Goal: Find specific page/section: Find specific page/section

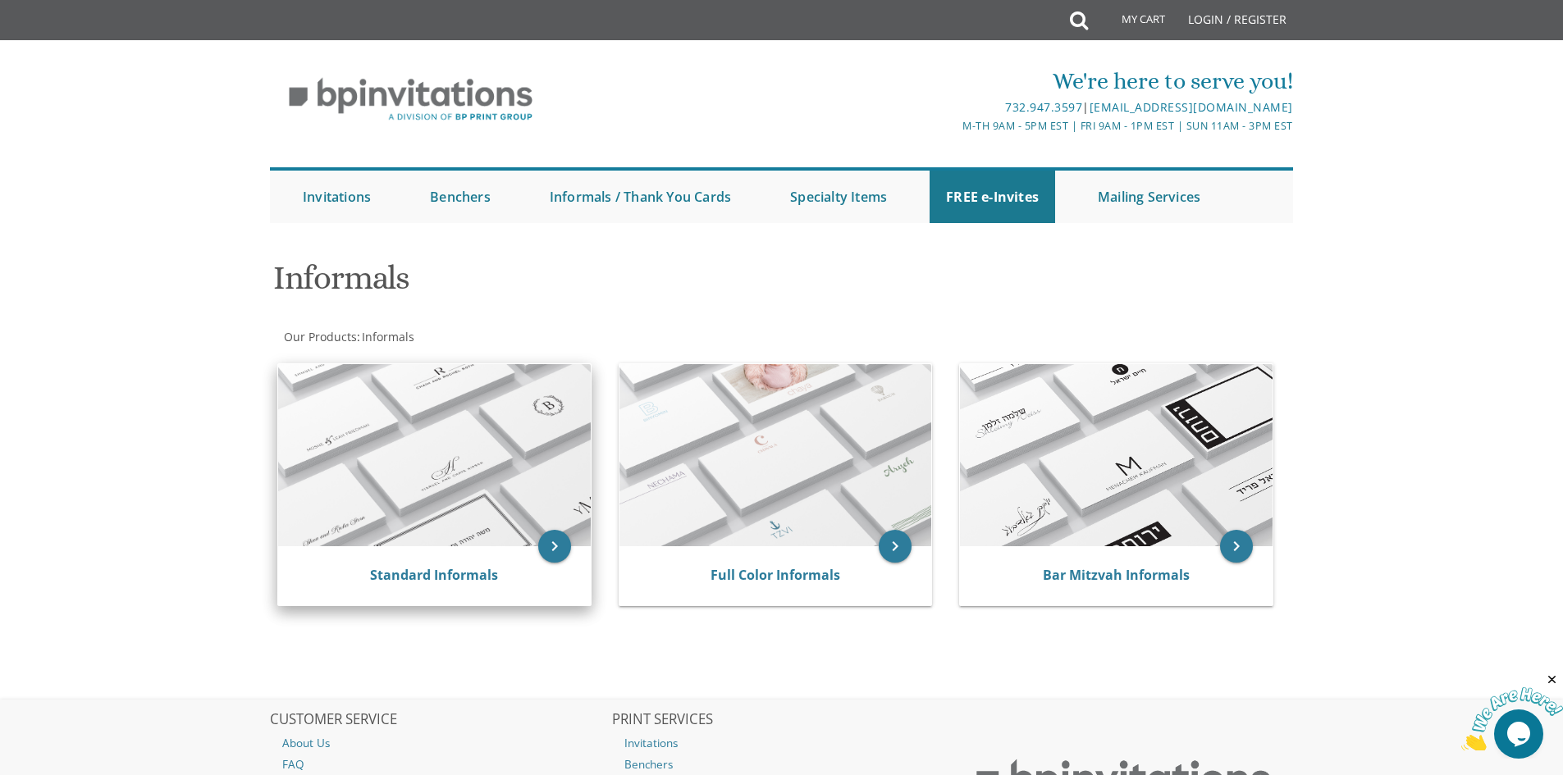
click at [459, 546] on div "Standard Informals" at bounding box center [434, 575] width 313 height 59
click at [548, 552] on icon "keyboard_arrow_right" at bounding box center [554, 546] width 33 height 33
click at [435, 573] on link "Standard Informals" at bounding box center [434, 575] width 128 height 18
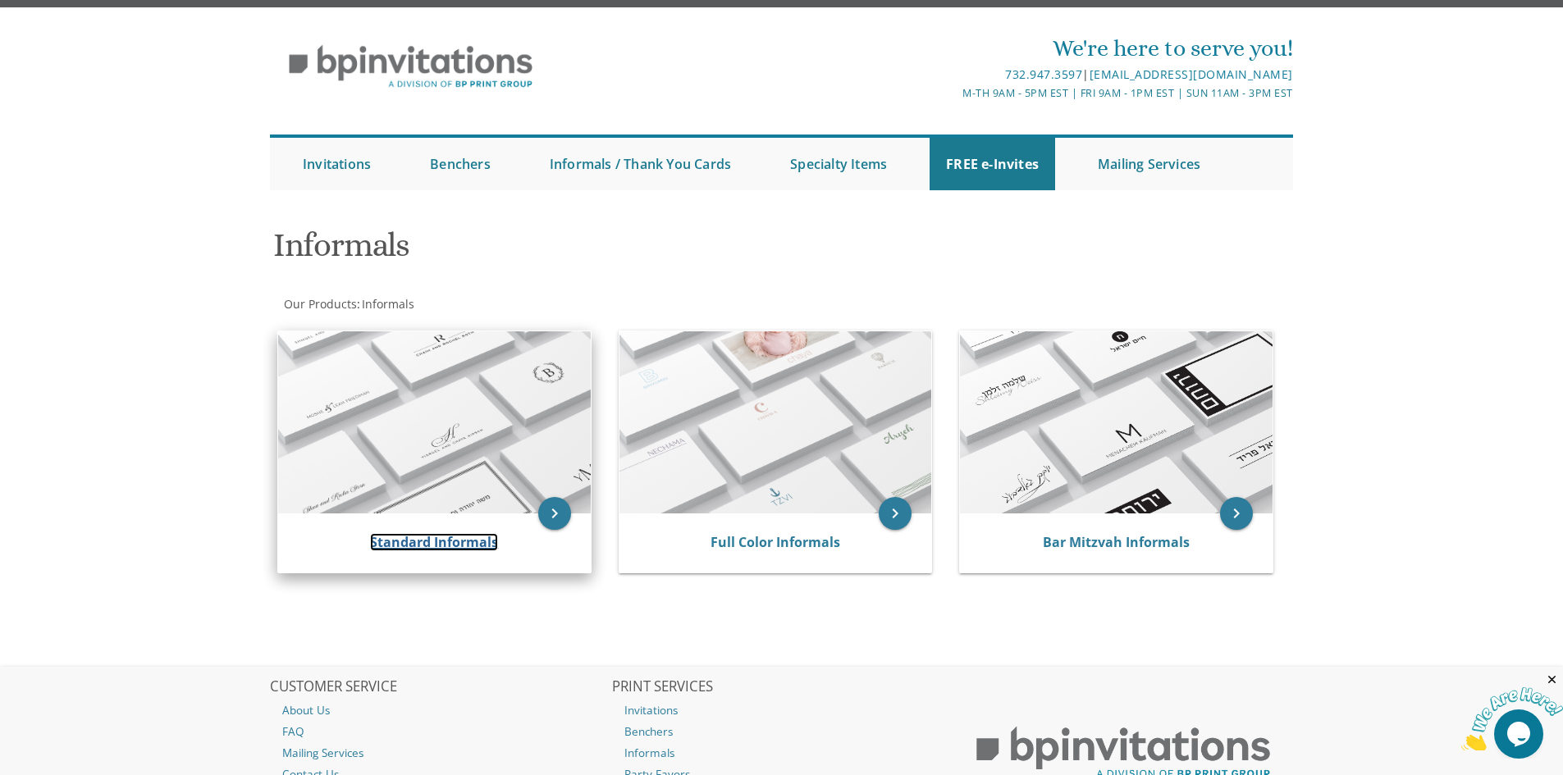
scroll to position [14, 0]
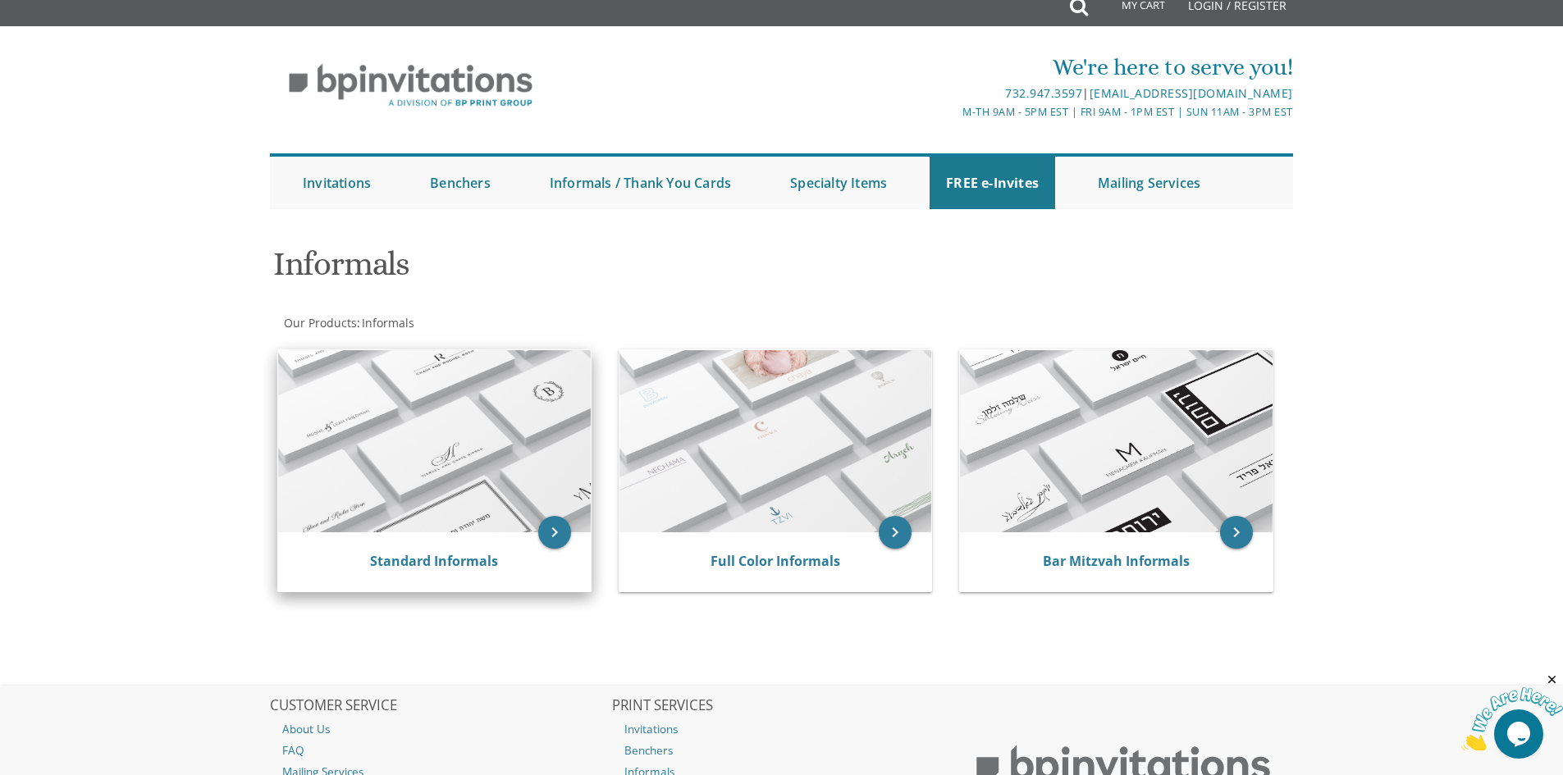
click at [408, 459] on img at bounding box center [434, 441] width 313 height 182
click at [425, 569] on link "Standard Informals" at bounding box center [434, 561] width 128 height 18
click at [423, 565] on link "Standard Informals" at bounding box center [434, 561] width 128 height 18
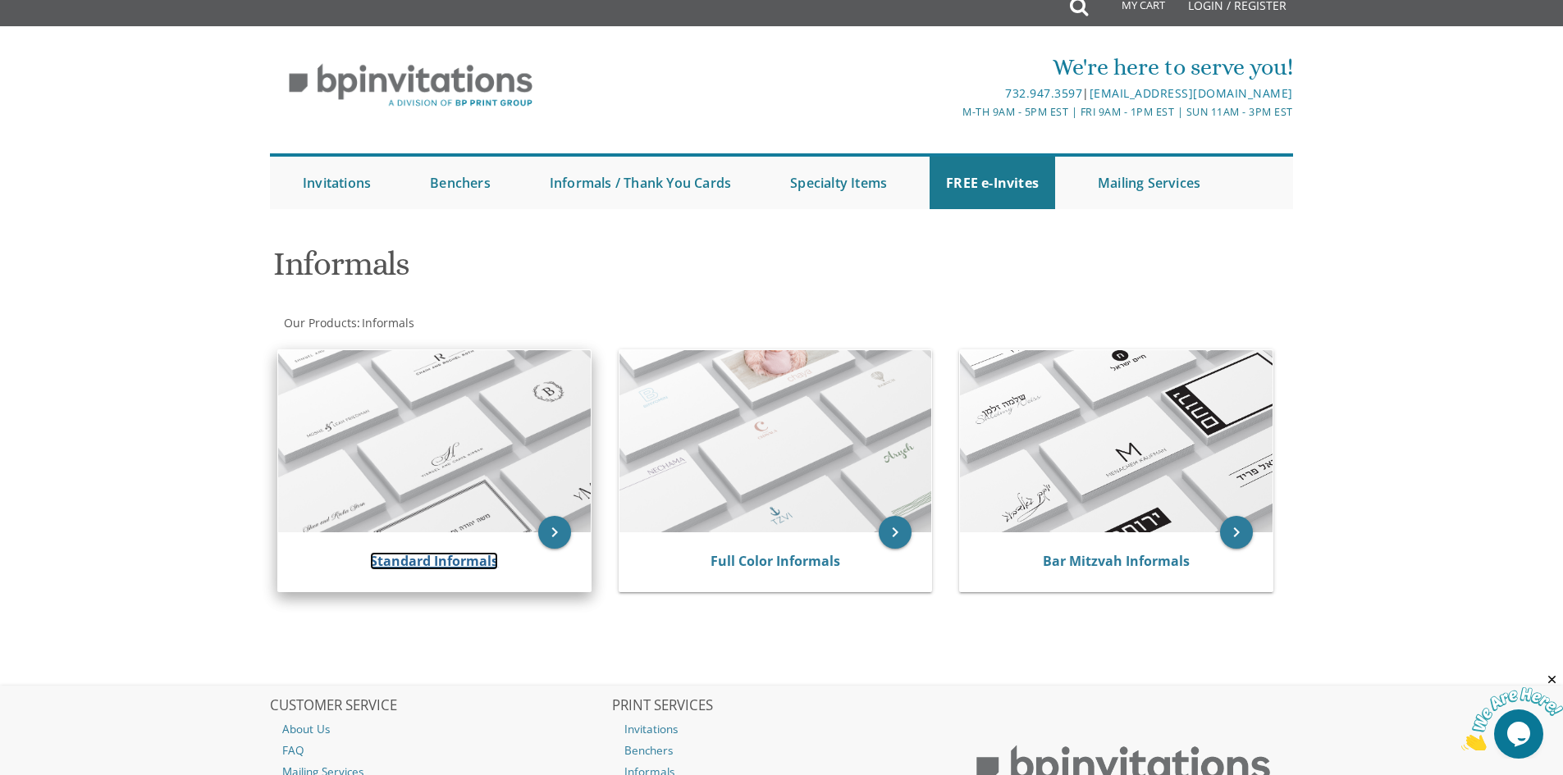
click at [423, 560] on link "Standard Informals" at bounding box center [434, 561] width 128 height 18
click at [421, 556] on link "Standard Informals" at bounding box center [434, 561] width 128 height 18
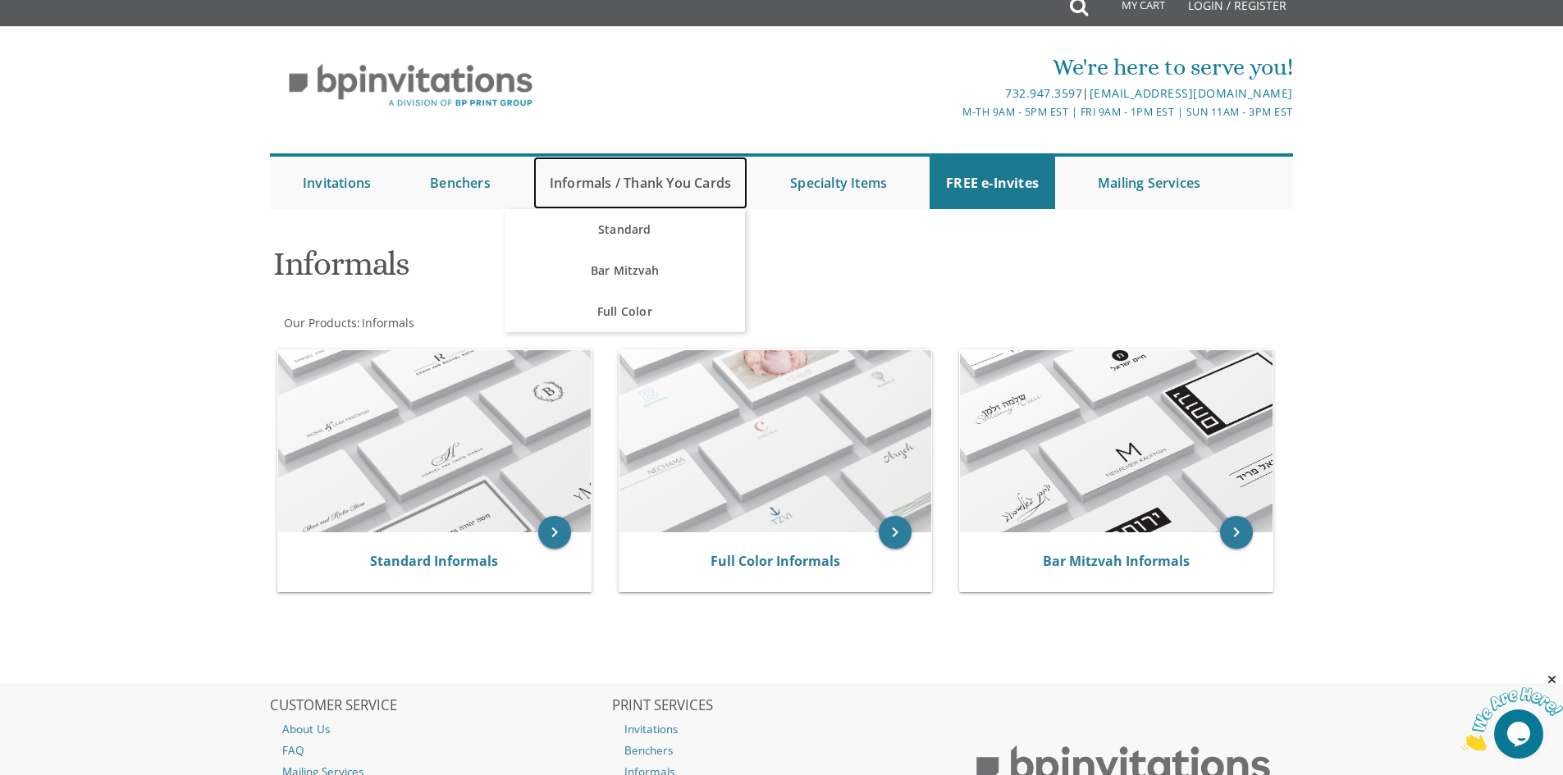
click at [597, 182] on link "Informals / Thank You Cards" at bounding box center [640, 183] width 214 height 53
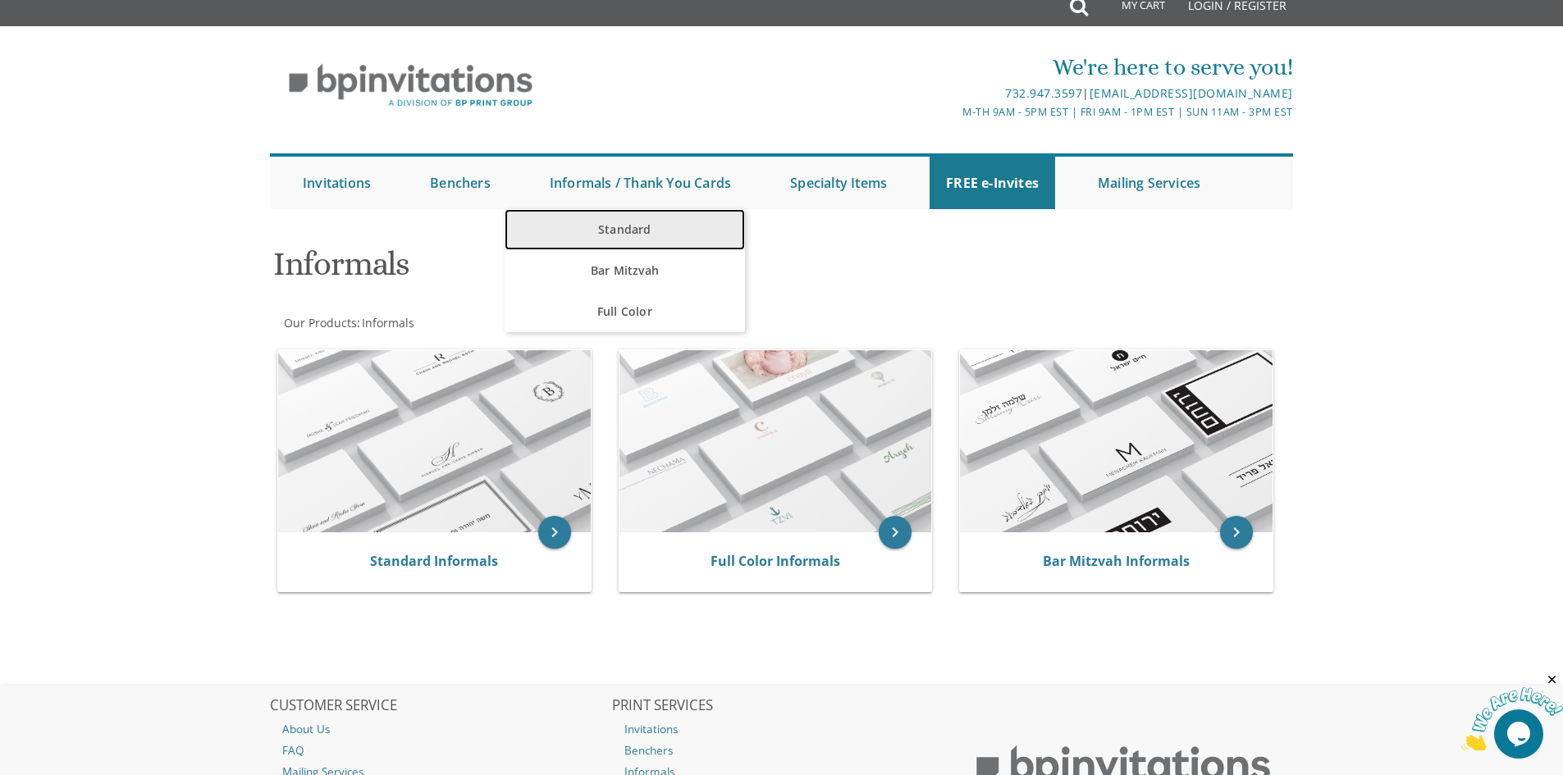
click at [615, 223] on link "Standard" at bounding box center [625, 229] width 240 height 41
